Goal: Information Seeking & Learning: Learn about a topic

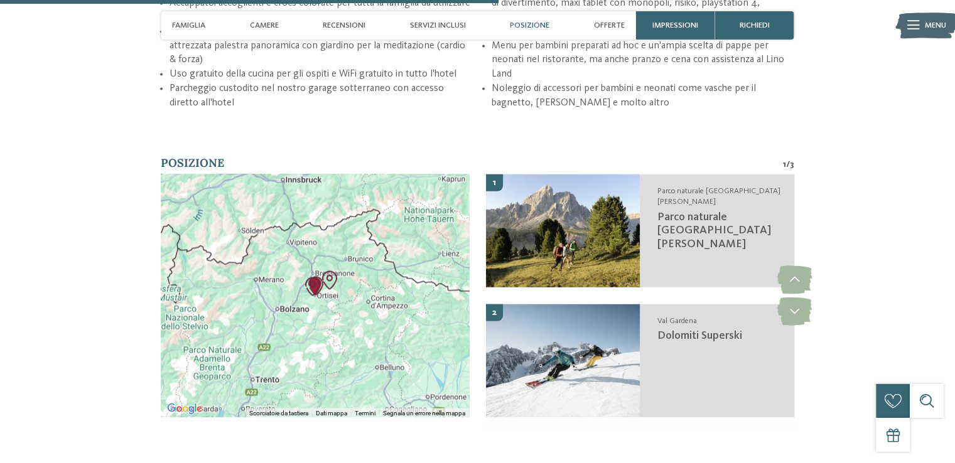
scroll to position [2140, 0]
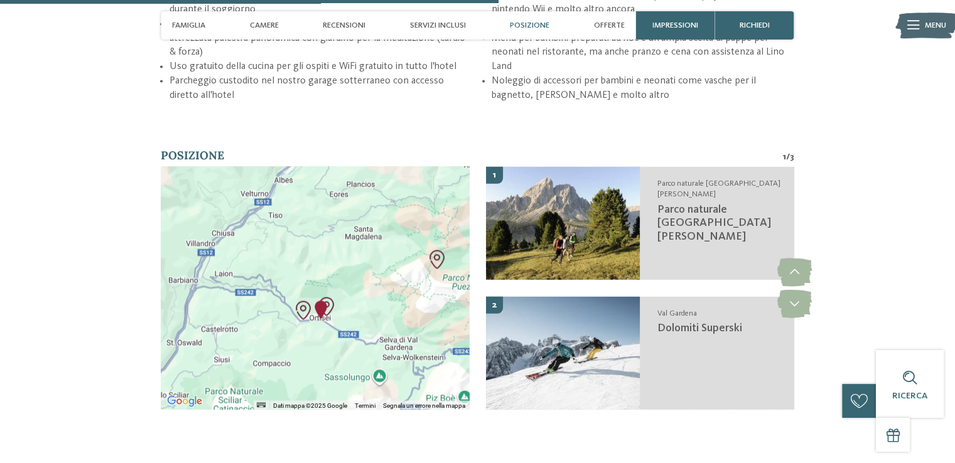
drag, startPoint x: 209, startPoint y: 345, endPoint x: 354, endPoint y: 315, distance: 148.3
click at [354, 315] on div at bounding box center [315, 287] width 308 height 243
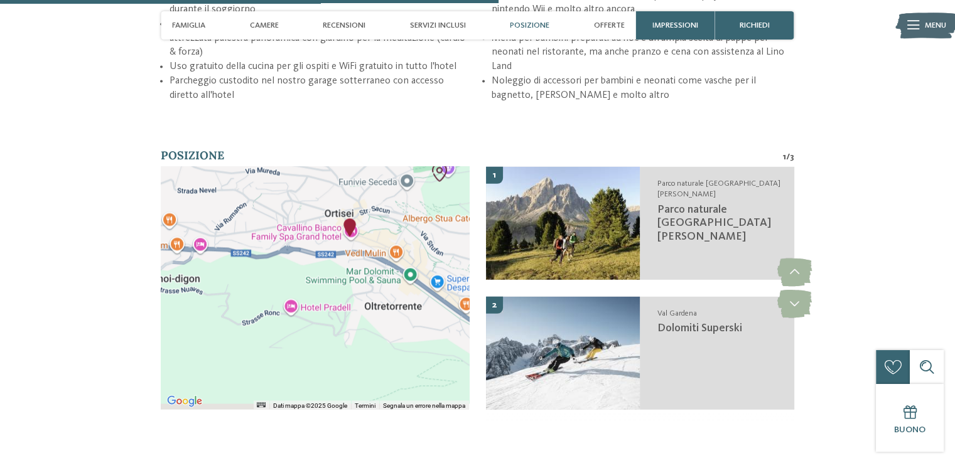
drag, startPoint x: 348, startPoint y: 268, endPoint x: 413, endPoint y: 180, distance: 109.1
click at [413, 180] on div at bounding box center [315, 287] width 308 height 243
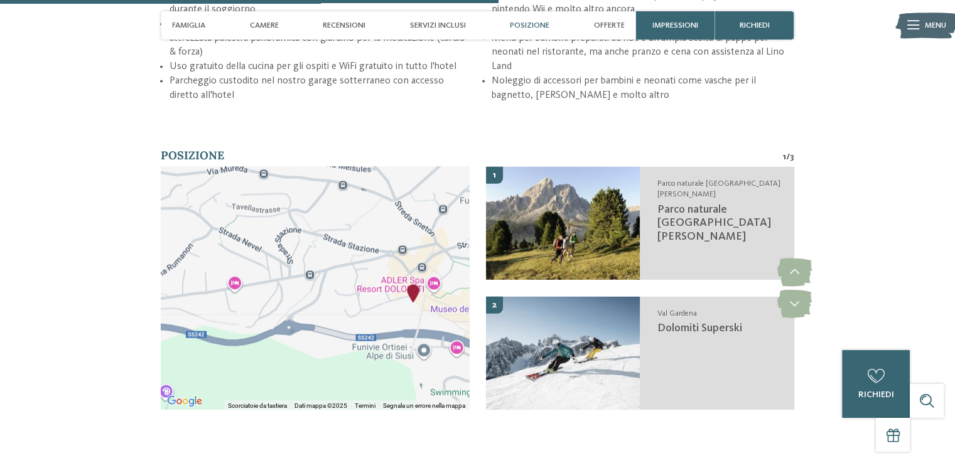
drag, startPoint x: 370, startPoint y: 195, endPoint x: 367, endPoint y: 397, distance: 202.2
click at [367, 397] on div at bounding box center [315, 287] width 308 height 243
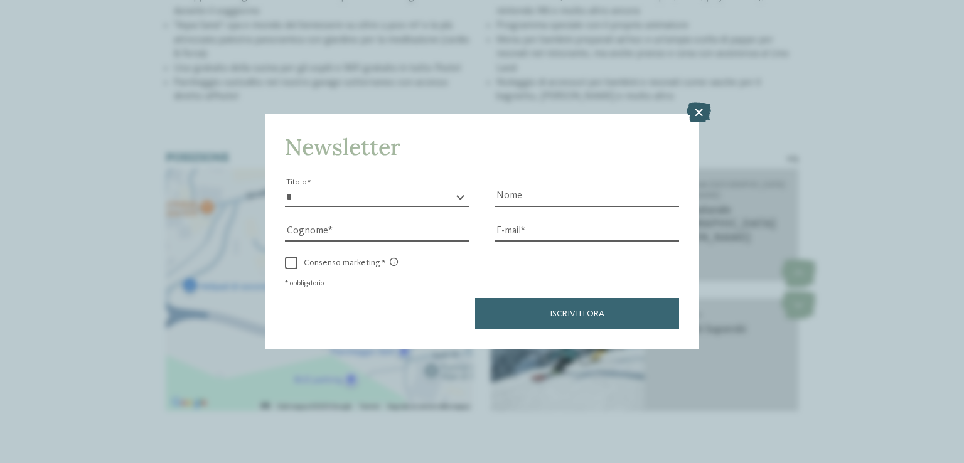
click at [699, 103] on icon at bounding box center [699, 113] width 24 height 20
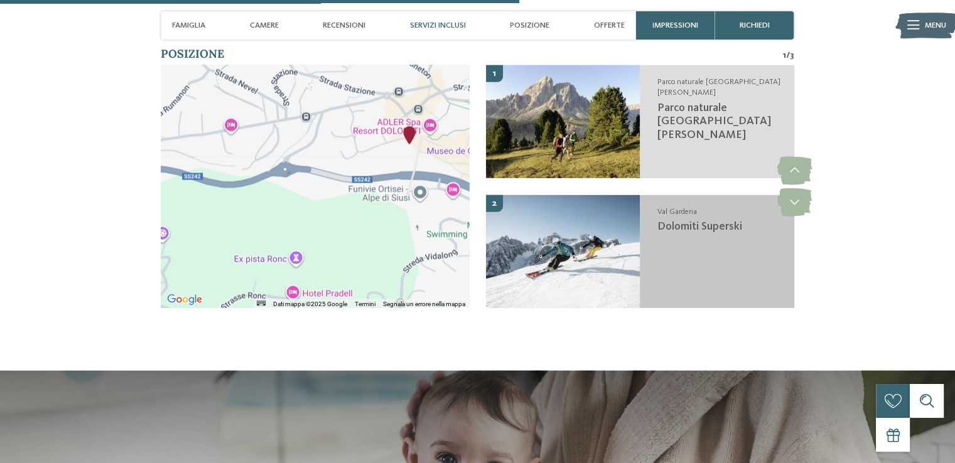
scroll to position [2240, 0]
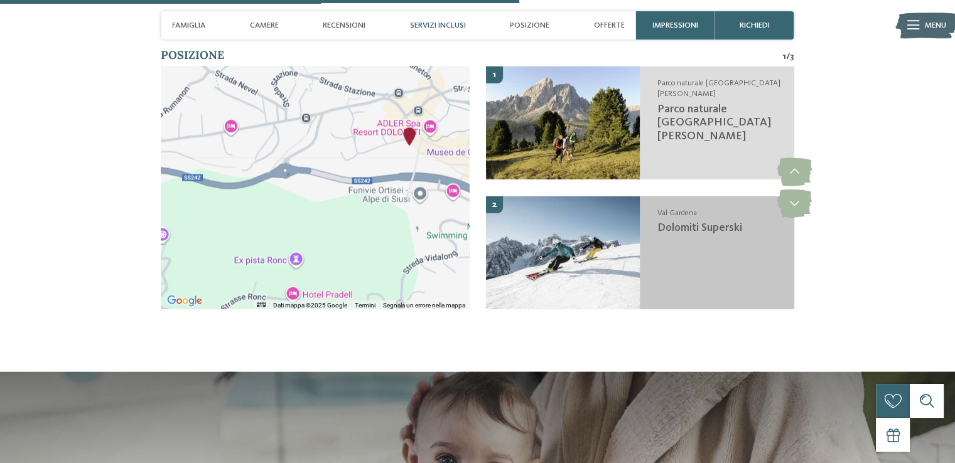
click at [696, 252] on div "Val Gardena Dolomiti Superski" at bounding box center [717, 252] width 154 height 113
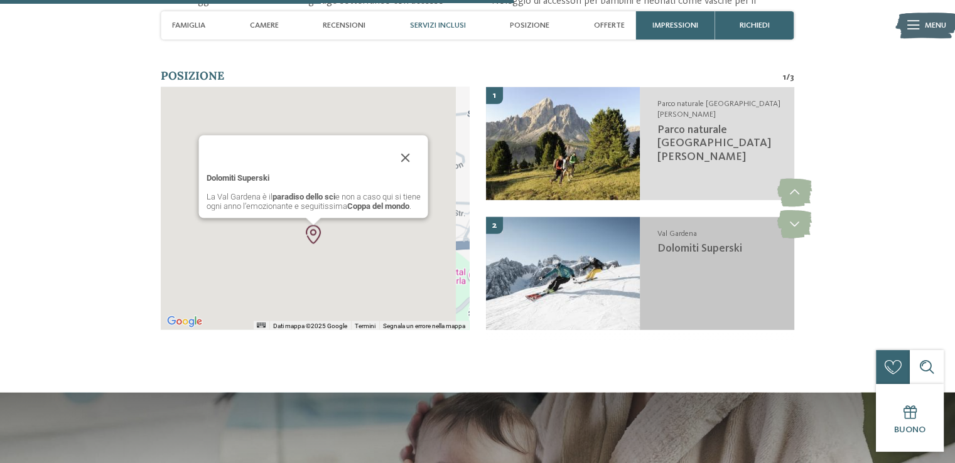
scroll to position [2219, 0]
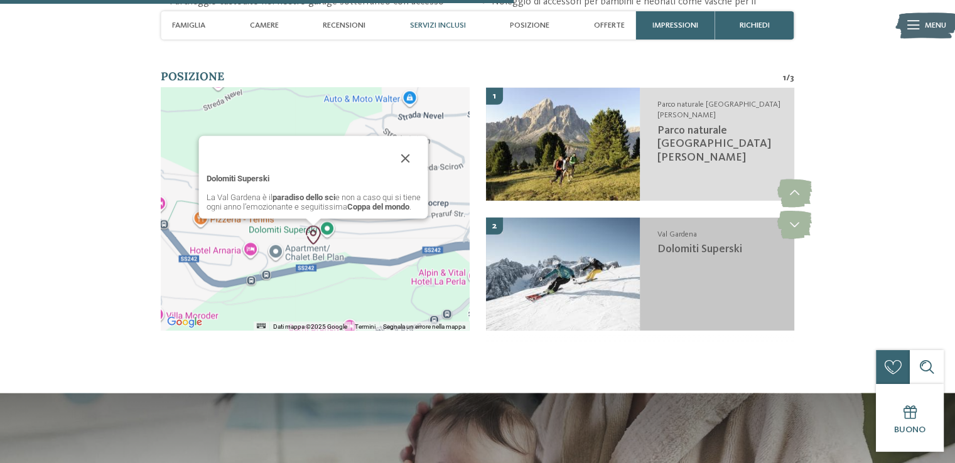
click at [696, 252] on span "Dolomiti Superski" at bounding box center [699, 248] width 85 height 11
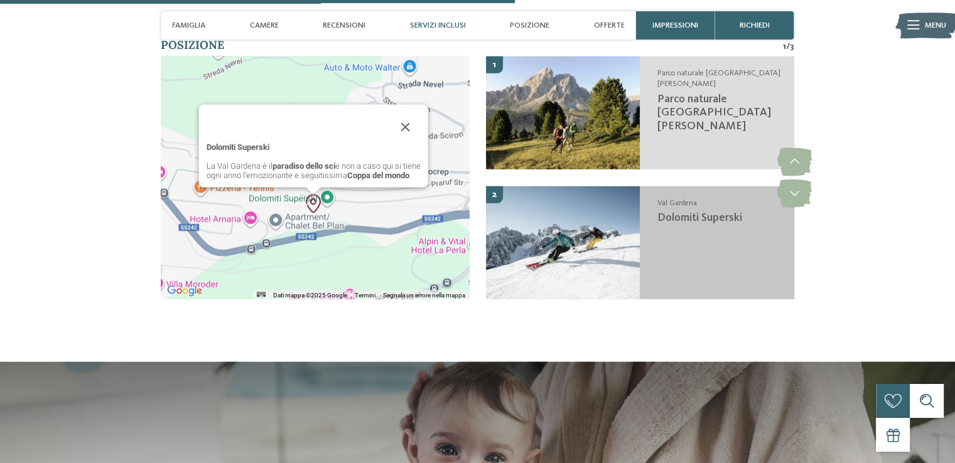
scroll to position [2193, 0]
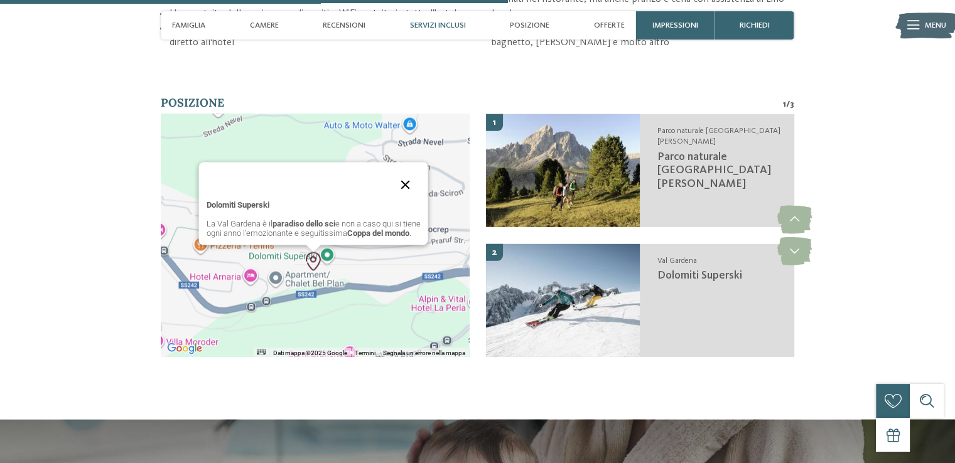
click at [407, 175] on button "Chiudi" at bounding box center [405, 185] width 30 height 30
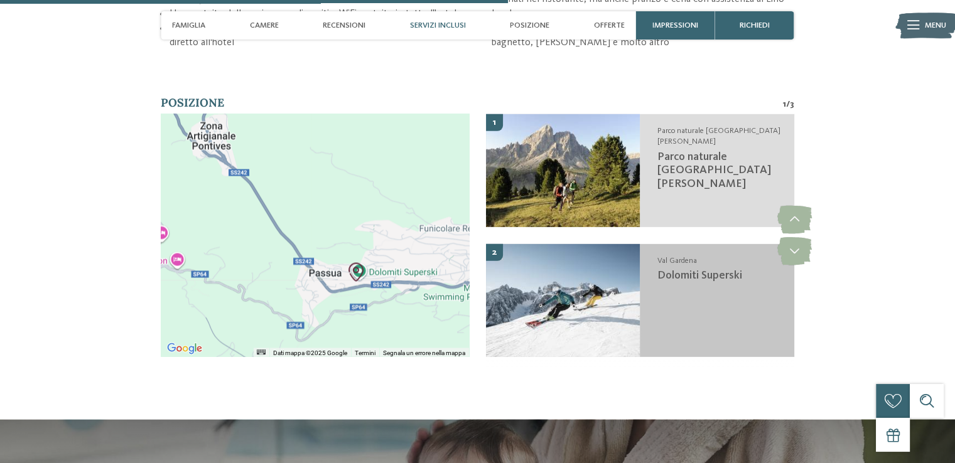
click at [693, 265] on h4 "Val Gardena" at bounding box center [720, 260] width 126 height 11
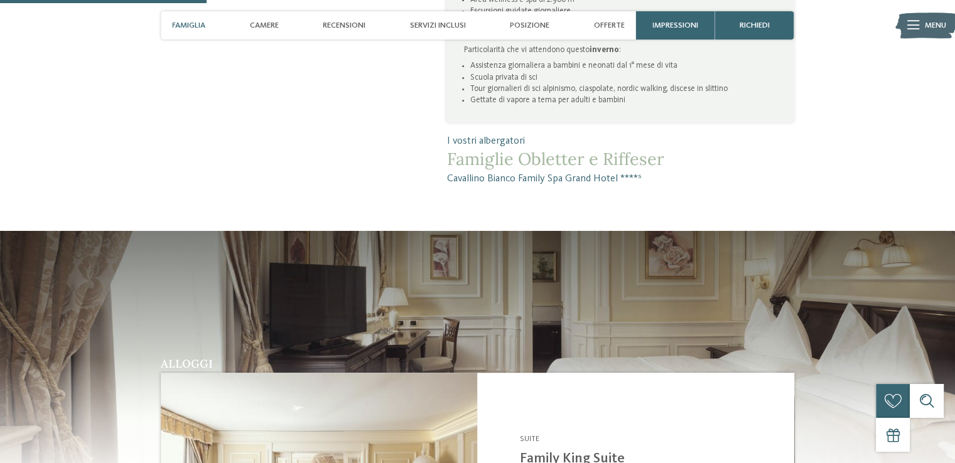
scroll to position [868, 0]
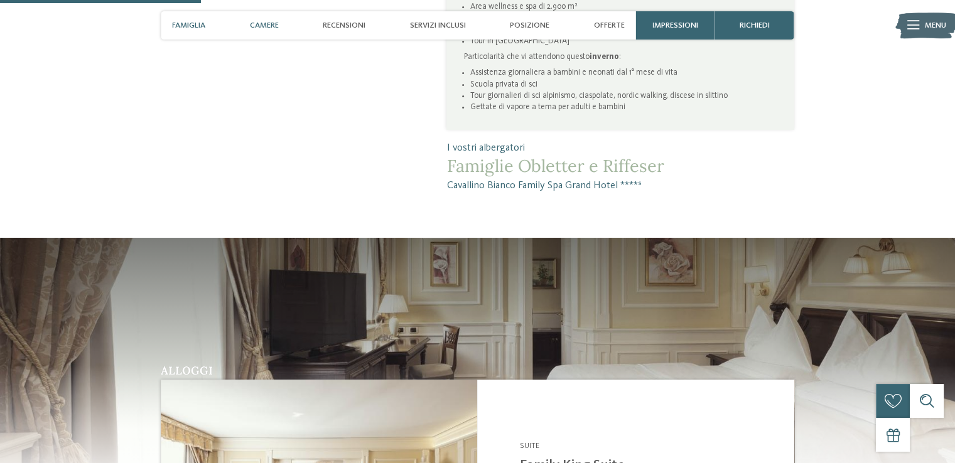
click at [254, 35] on div "Camere" at bounding box center [264, 25] width 40 height 28
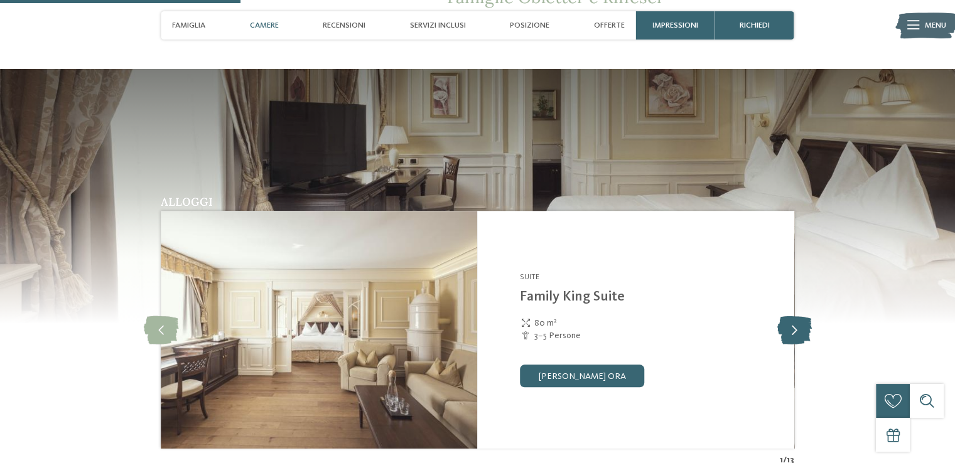
click at [801, 327] on icon at bounding box center [794, 330] width 35 height 28
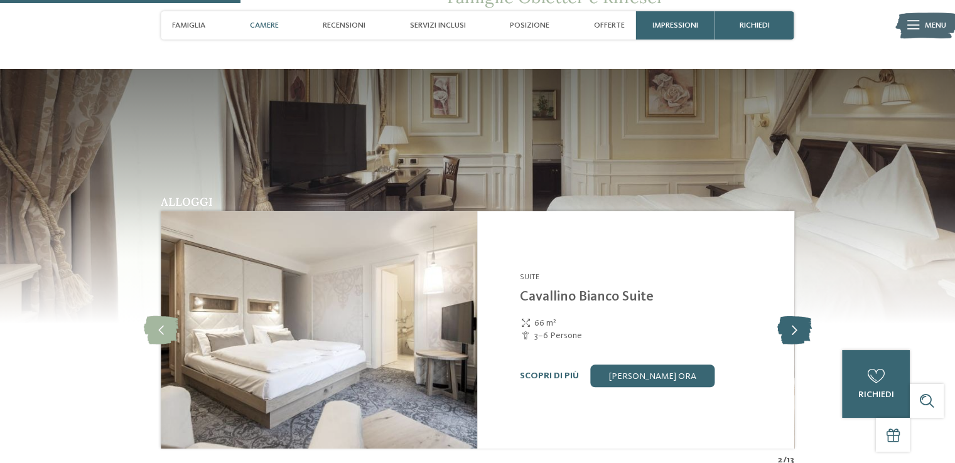
click at [801, 327] on icon at bounding box center [794, 330] width 35 height 28
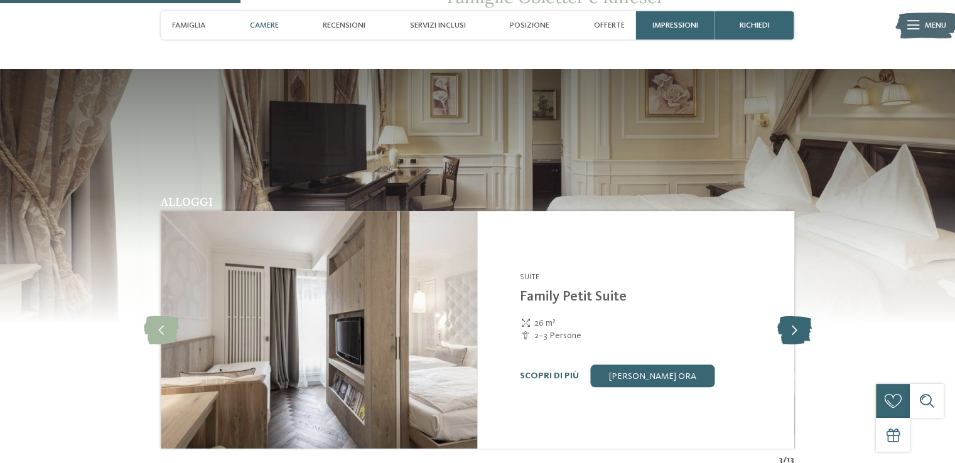
click at [801, 327] on icon at bounding box center [794, 330] width 35 height 28
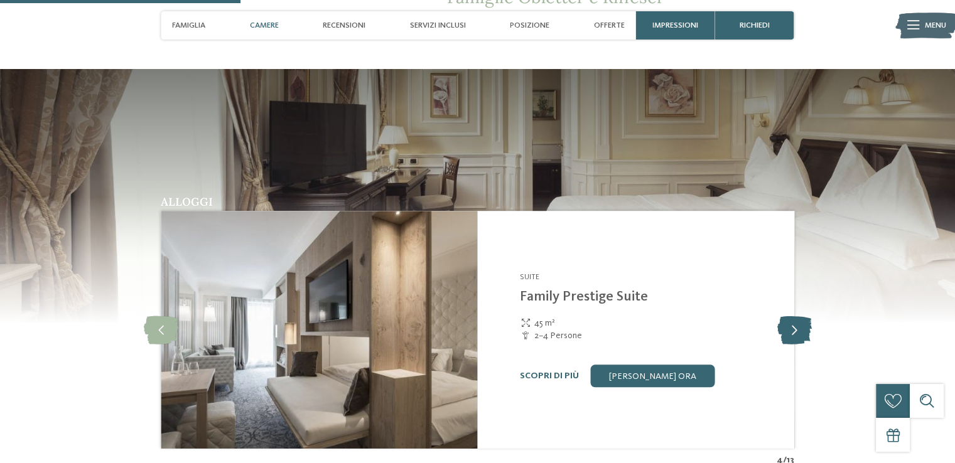
click at [801, 327] on icon at bounding box center [794, 330] width 35 height 28
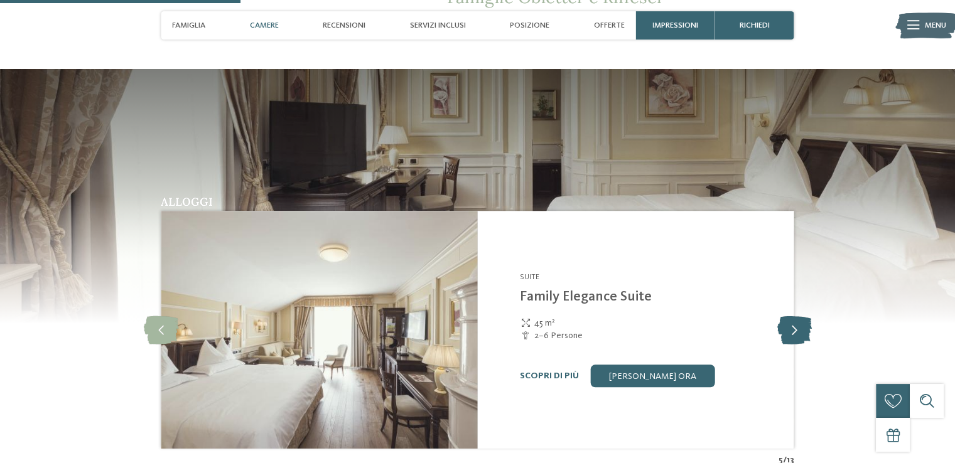
click at [801, 327] on icon at bounding box center [794, 330] width 35 height 28
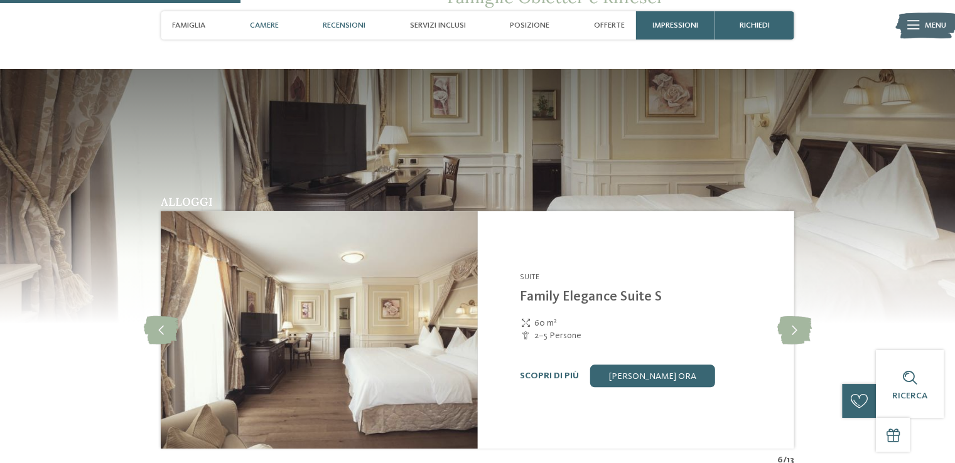
click at [352, 31] on div "Recensioni" at bounding box center [344, 25] width 54 height 28
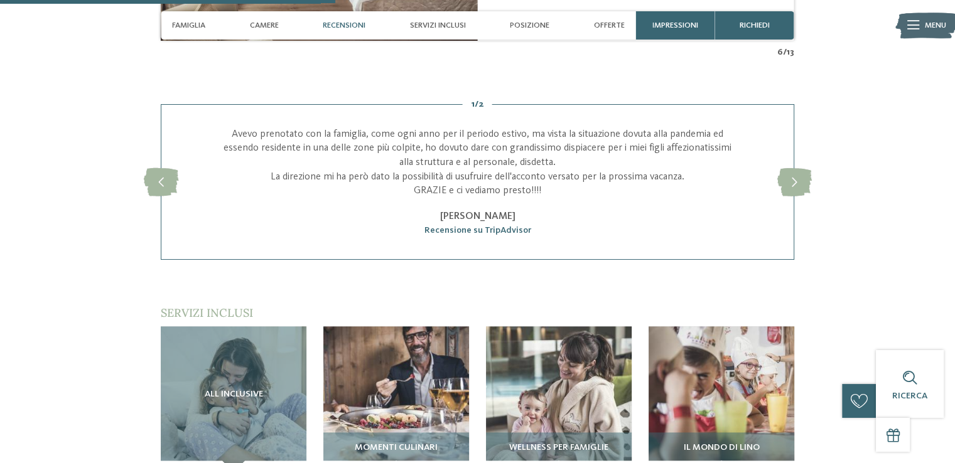
scroll to position [1445, 0]
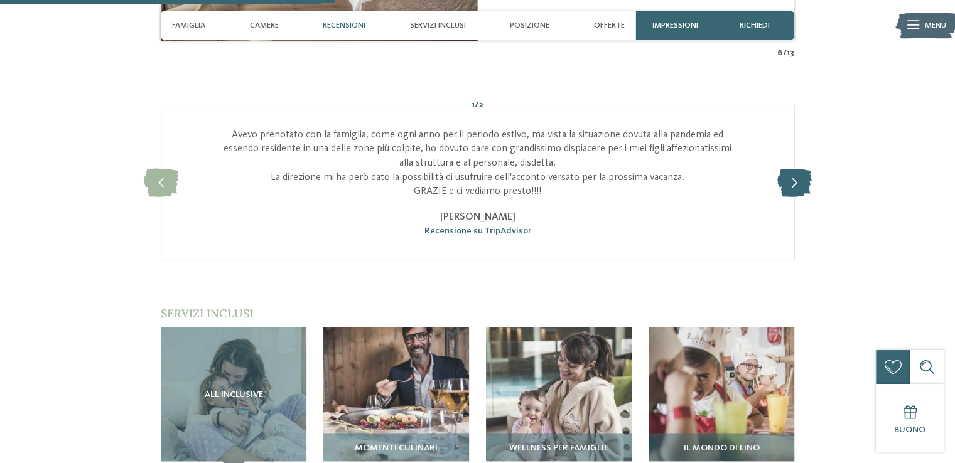
click at [791, 175] on icon at bounding box center [794, 182] width 35 height 28
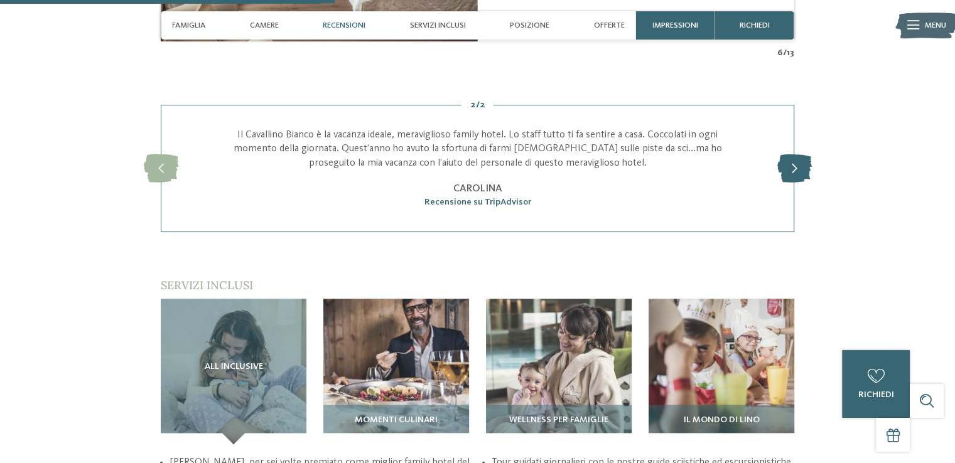
click at [791, 175] on icon at bounding box center [794, 168] width 35 height 28
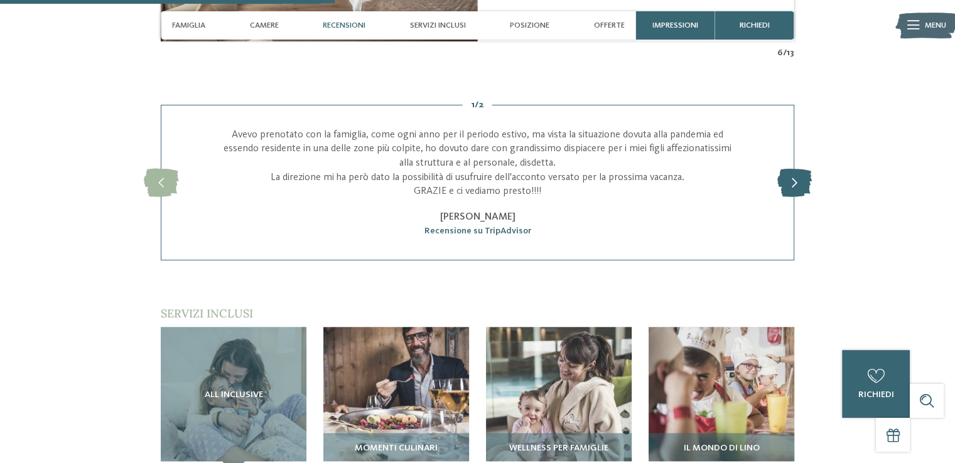
click at [791, 175] on icon at bounding box center [794, 182] width 35 height 28
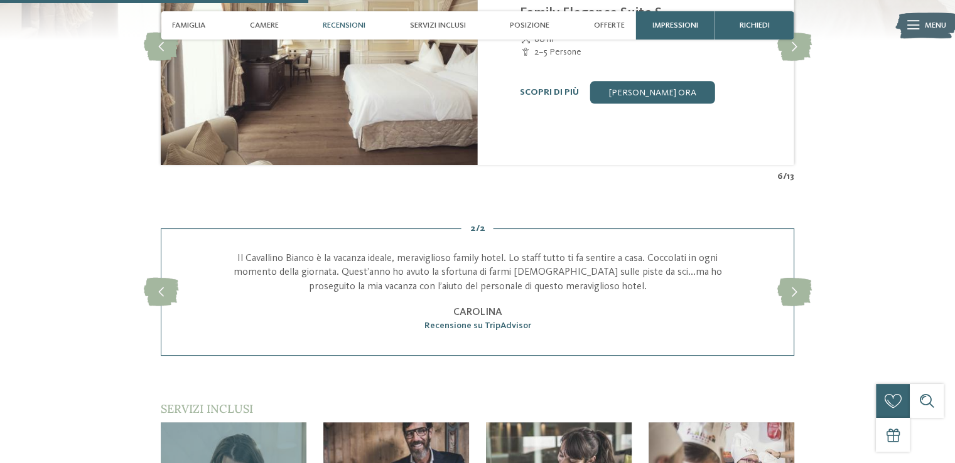
scroll to position [1322, 0]
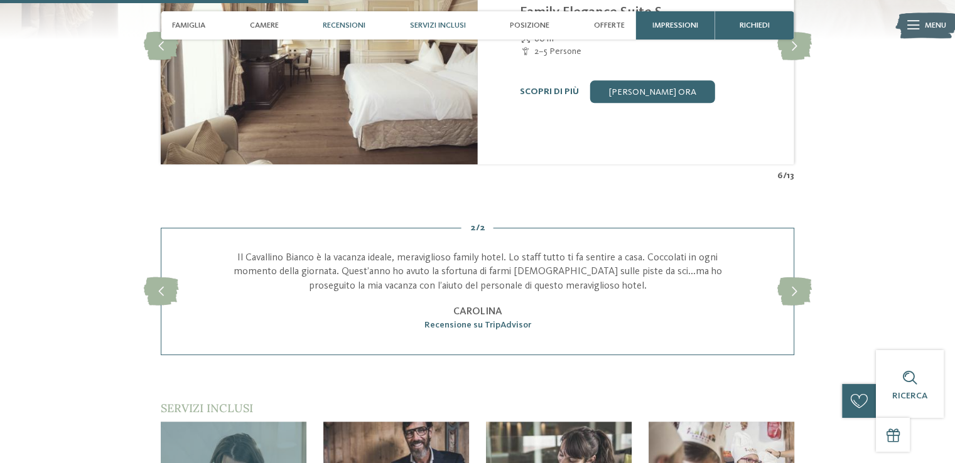
click at [444, 21] on span "Servizi inclusi" at bounding box center [438, 25] width 56 height 9
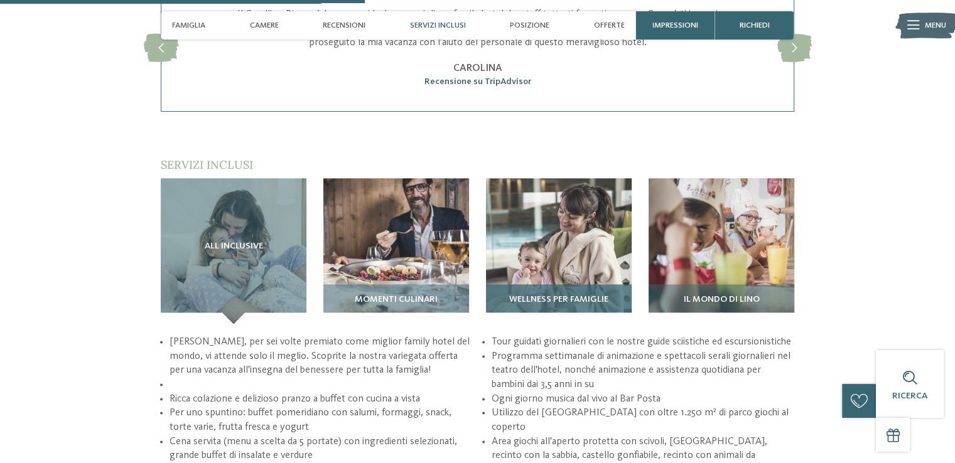
scroll to position [1556, 0]
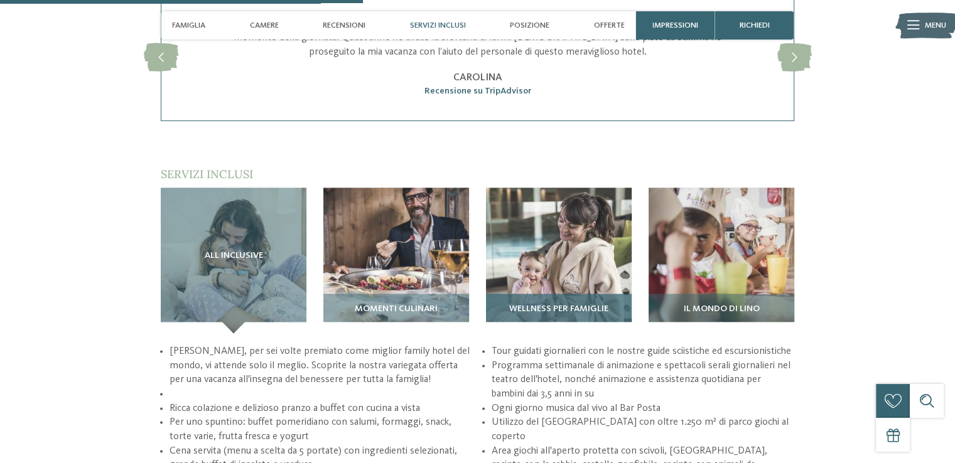
click at [570, 286] on img at bounding box center [559, 261] width 146 height 146
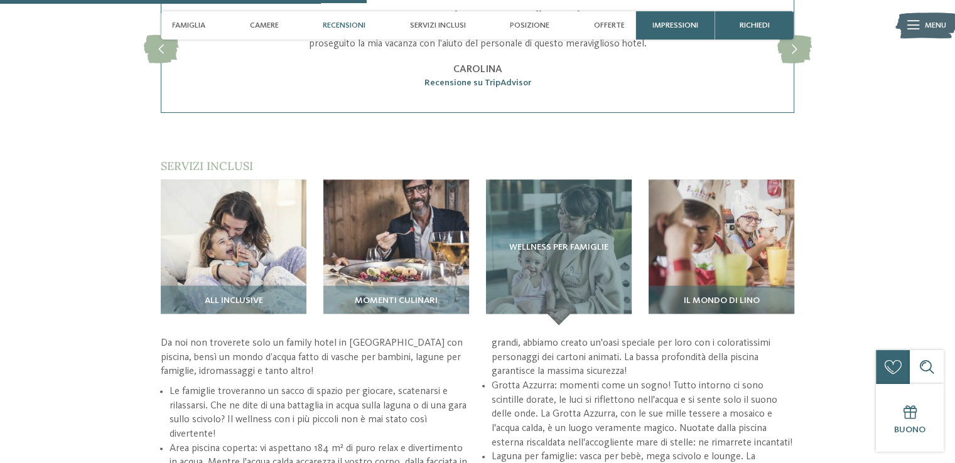
scroll to position [1519, 0]
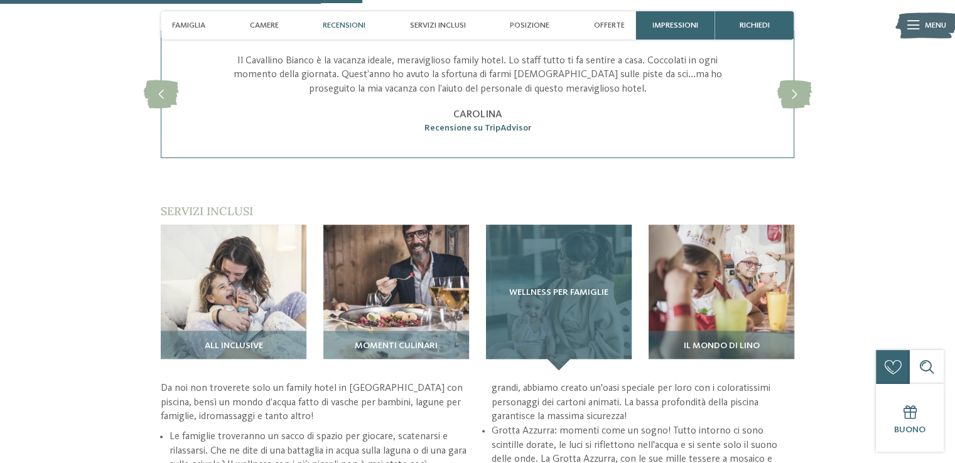
click at [558, 293] on span "Wellness per famiglie" at bounding box center [558, 293] width 99 height 10
click at [584, 330] on div "Wellness per famiglie" at bounding box center [559, 298] width 146 height 146
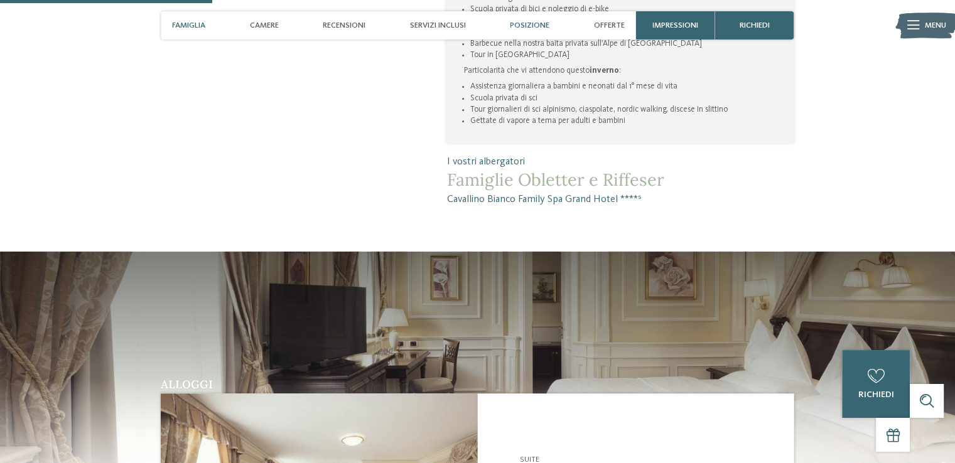
scroll to position [825, 0]
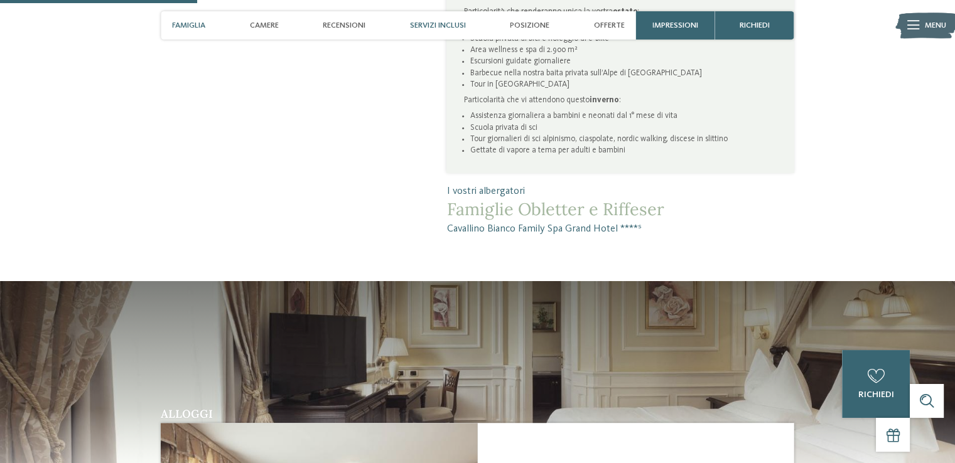
click at [433, 18] on div "Servizi inclusi" at bounding box center [437, 25] width 67 height 28
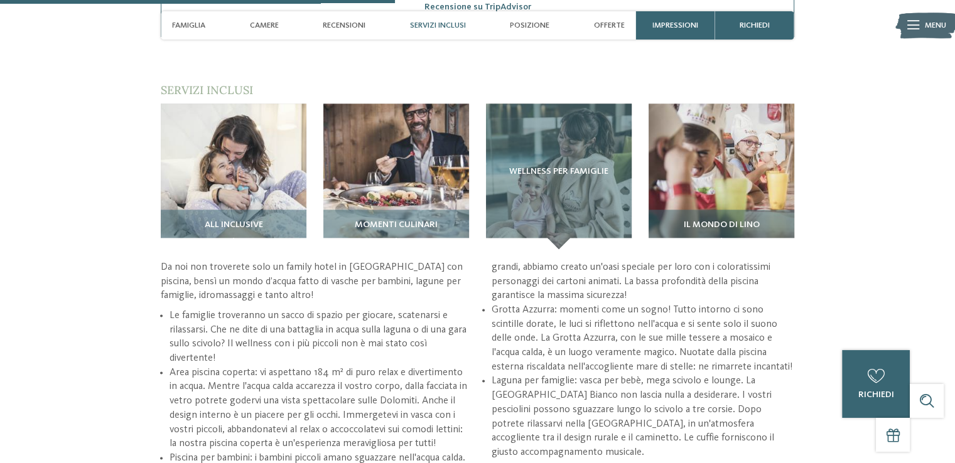
scroll to position [1654, 0]
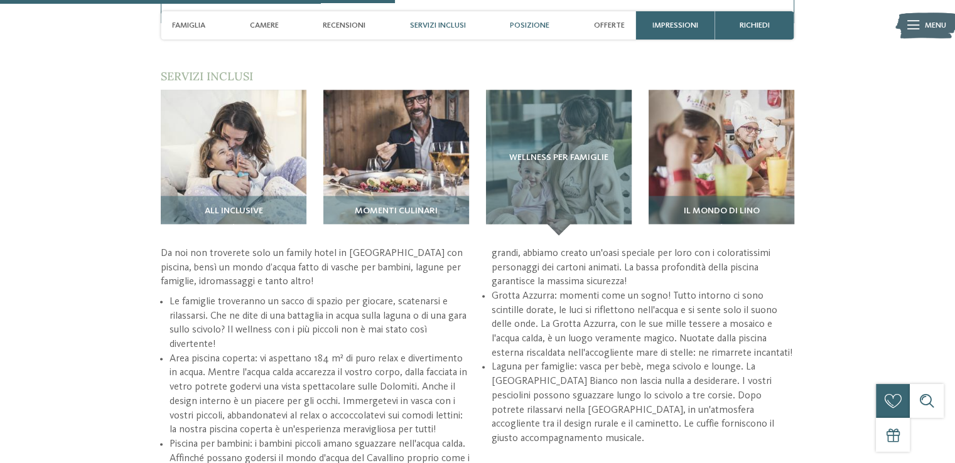
click at [535, 28] on span "Posizione" at bounding box center [530, 25] width 40 height 9
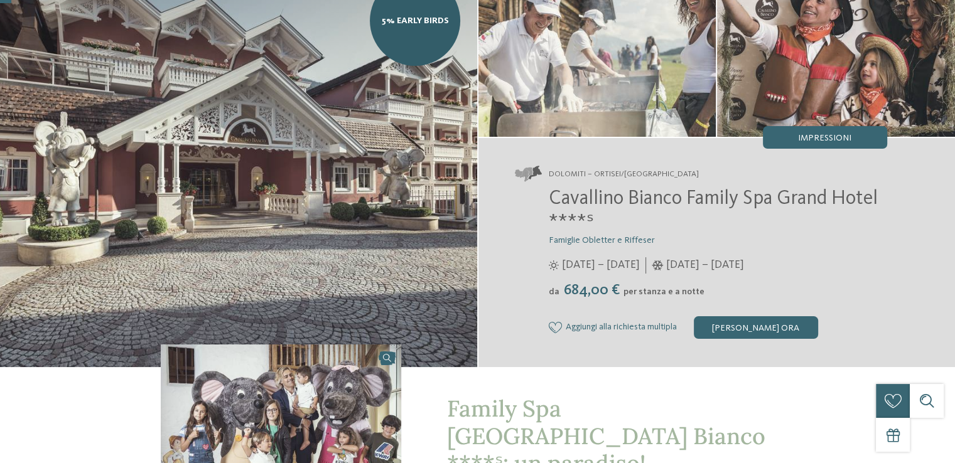
scroll to position [0, 0]
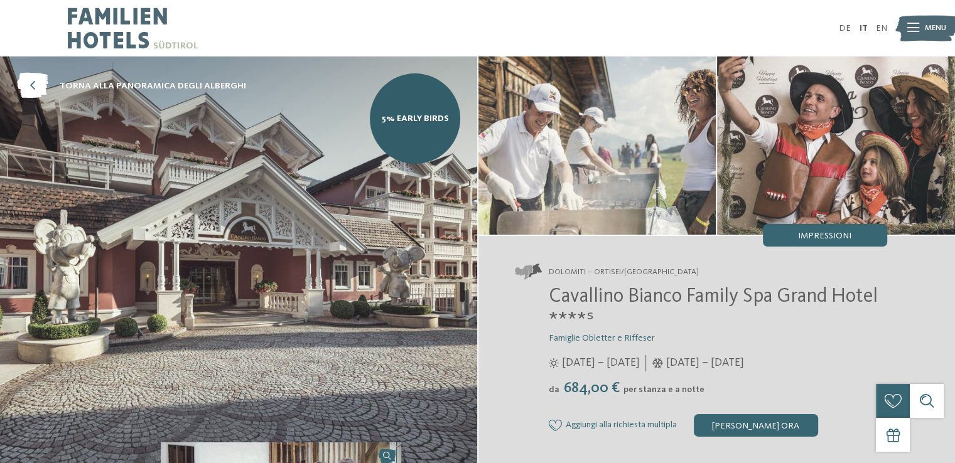
click at [922, 21] on img at bounding box center [926, 28] width 62 height 31
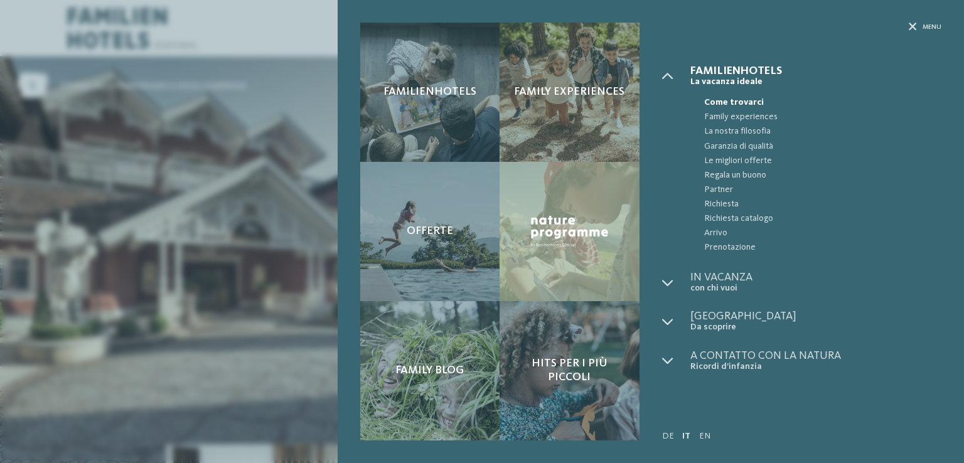
click at [924, 35] on div "Menu" at bounding box center [801, 44] width 279 height 43
click at [924, 30] on span "Menu" at bounding box center [932, 27] width 19 height 9
